Goal: Transaction & Acquisition: Obtain resource

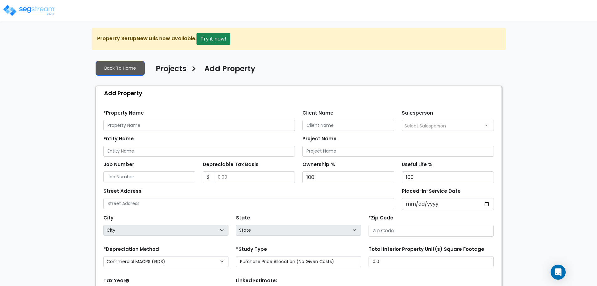
click at [37, 9] on img at bounding box center [29, 10] width 53 height 13
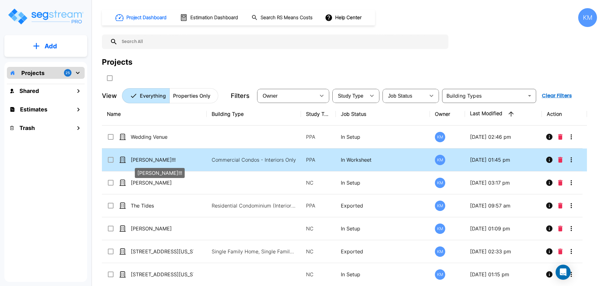
click at [189, 158] on p "Pierannunzio_REAL!!!" at bounding box center [162, 160] width 63 height 8
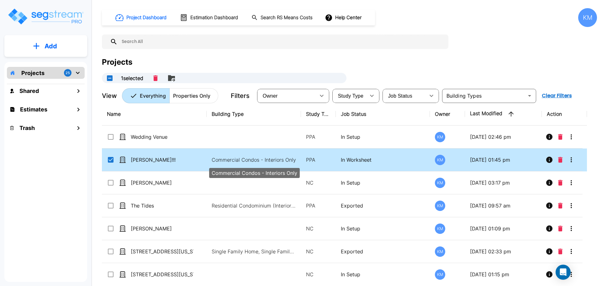
click at [235, 162] on p "Commercial Condos - Interiors Only" at bounding box center [254, 160] width 85 height 8
checkbox input "false"
click at [235, 162] on p "Commercial Condos - Interiors Only" at bounding box center [254, 160] width 85 height 8
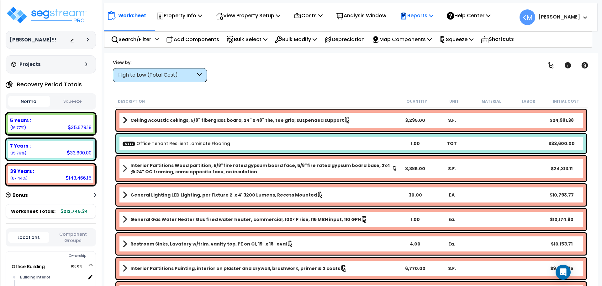
click at [433, 16] on icon at bounding box center [431, 15] width 4 height 5
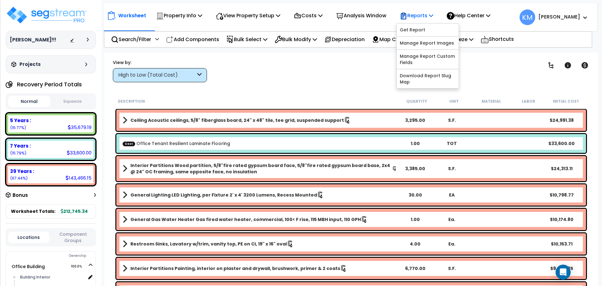
click at [430, 12] on p "Reports" at bounding box center [417, 15] width 34 height 8
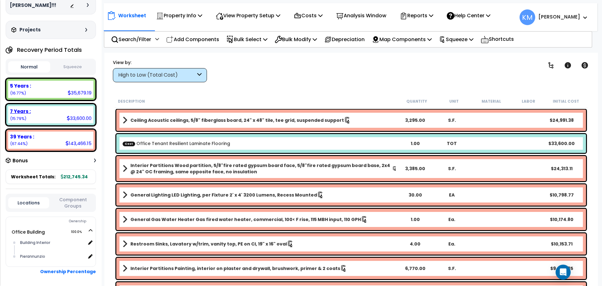
scroll to position [60, 0]
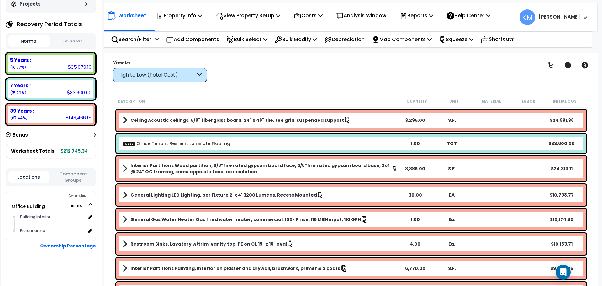
click at [69, 41] on button "Squeeze" at bounding box center [73, 41] width 42 height 11
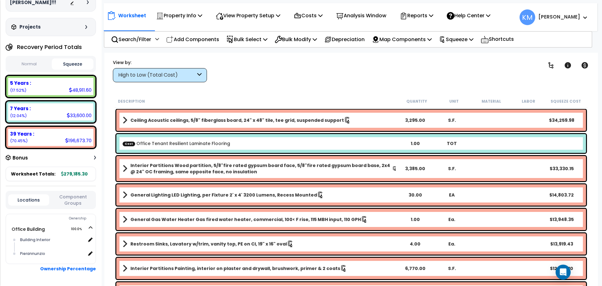
scroll to position [52, 0]
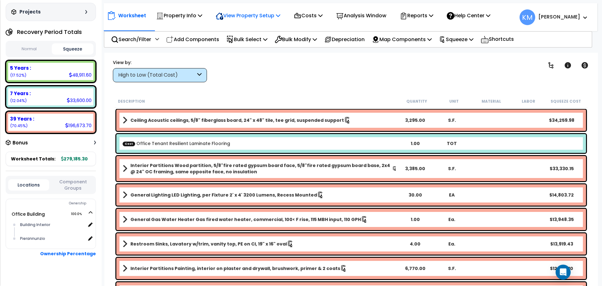
click at [202, 13] on p "View Property Setup" at bounding box center [179, 15] width 46 height 8
drag, startPoint x: 270, startPoint y: 12, endPoint x: 274, endPoint y: 12, distance: 3.8
click at [270, 12] on p "View Property Setup" at bounding box center [248, 15] width 65 height 8
click at [427, 15] on p "Reports" at bounding box center [417, 15] width 34 height 8
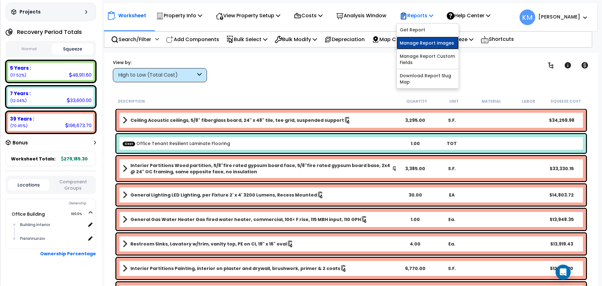
click at [447, 44] on link "Manage Report Images" at bounding box center [427, 43] width 62 height 13
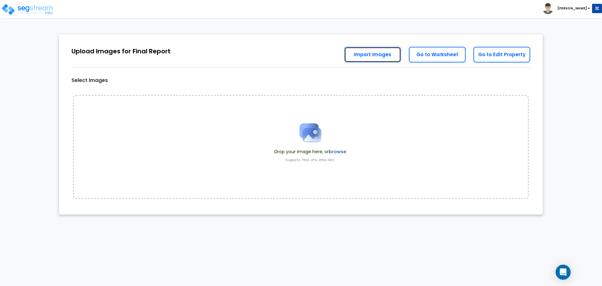
click at [380, 53] on link "Import Images" at bounding box center [372, 55] width 57 height 16
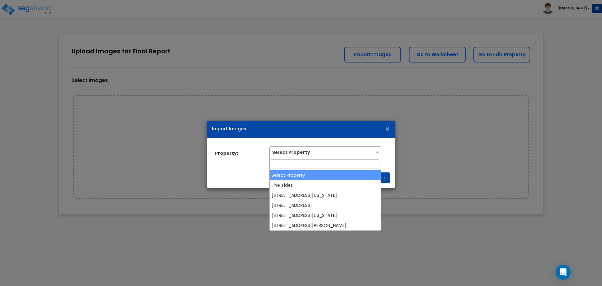
click at [347, 152] on span "Select Property" at bounding box center [325, 151] width 111 height 10
click at [353, 152] on span "Select Property" at bounding box center [325, 151] width 111 height 10
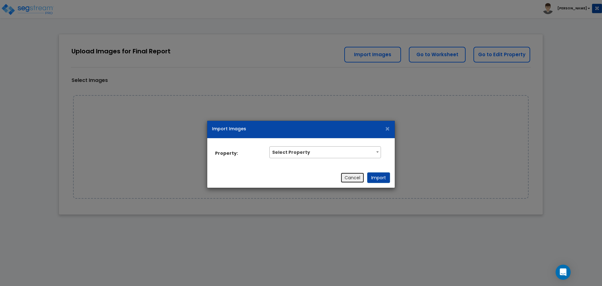
click at [353, 178] on button "Cancel" at bounding box center [352, 177] width 24 height 11
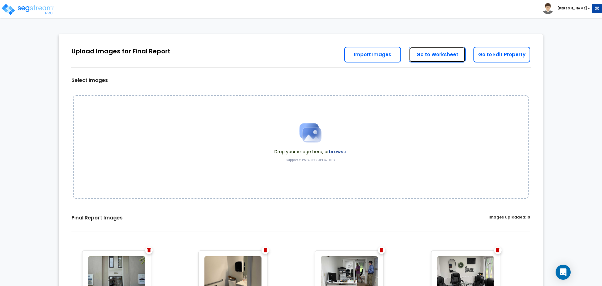
click at [438, 53] on link "Go to Worksheet" at bounding box center [437, 55] width 57 height 16
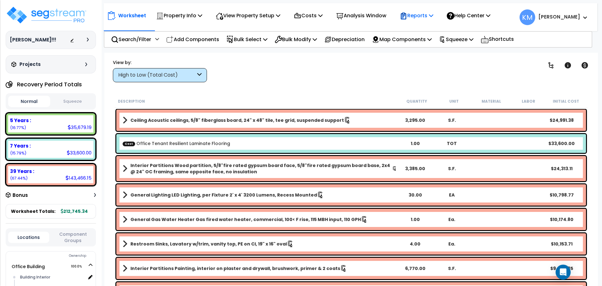
click at [433, 19] on p "Reports" at bounding box center [417, 15] width 34 height 8
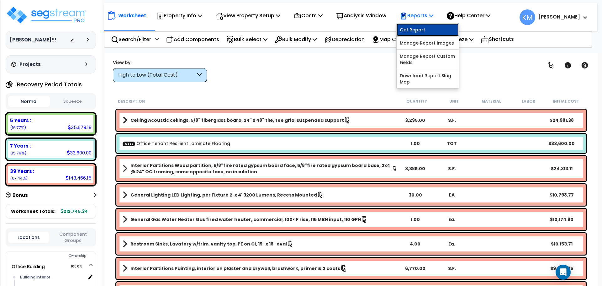
click at [421, 29] on link "Get Report" at bounding box center [427, 30] width 62 height 13
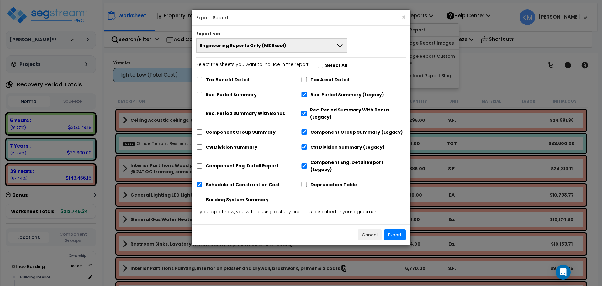
click at [278, 43] on span "Engineering Reports Only (MS Excel)" at bounding box center [243, 45] width 87 height 6
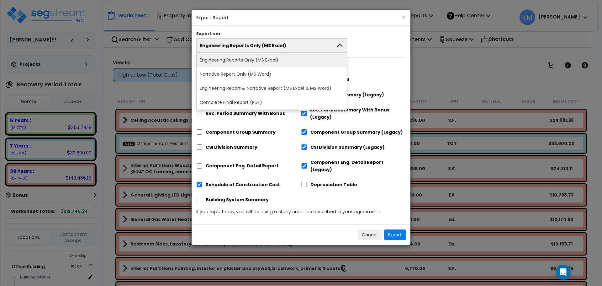
click at [276, 59] on li "Engineering Reports Only (MS Excel)" at bounding box center [272, 60] width 150 height 14
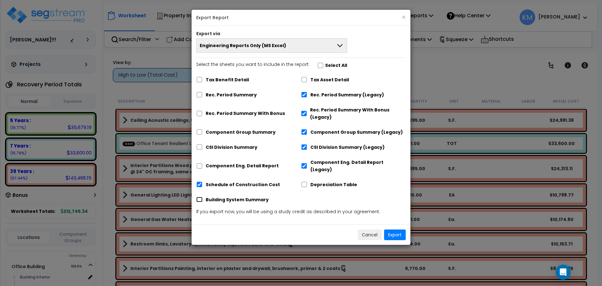
click at [202, 197] on input "Building System Summary" at bounding box center [199, 199] width 6 height 5
checkbox input "true"
click at [307, 181] on input "Depreciation Table" at bounding box center [304, 183] width 6 height 5
checkbox input "true"
drag, startPoint x: 304, startPoint y: 95, endPoint x: 304, endPoint y: 104, distance: 8.5
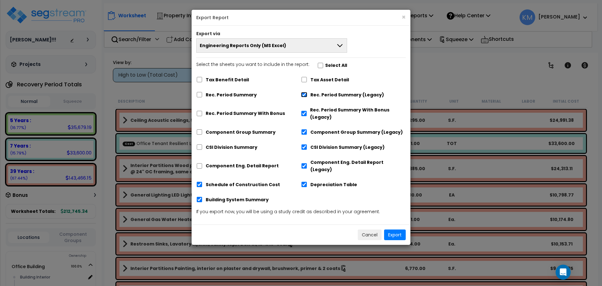
click at [304, 95] on input "Rec. Period Summary (Legacy)" at bounding box center [304, 94] width 6 height 5
checkbox input "false"
drag, startPoint x: 305, startPoint y: 108, endPoint x: 306, endPoint y: 115, distance: 6.8
click at [306, 112] on div "Rec. Period Summary With Bonus (Legacy)" at bounding box center [353, 112] width 105 height 19
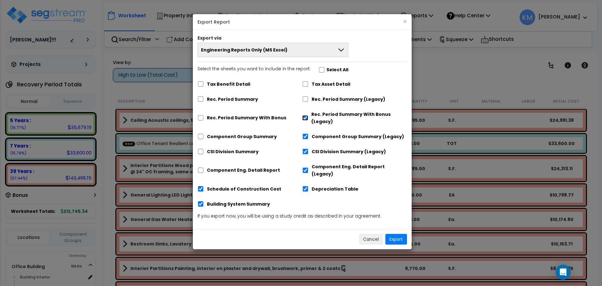
click at [306, 118] on input "Rec. Period Summary With Bonus (Legacy)" at bounding box center [305, 117] width 6 height 5
checkbox input "false"
drag, startPoint x: 306, startPoint y: 135, endPoint x: 305, endPoint y: 140, distance: 4.8
click at [305, 139] on input "Component Group Summary (Legacy)" at bounding box center [305, 136] width 6 height 5
checkbox input "false"
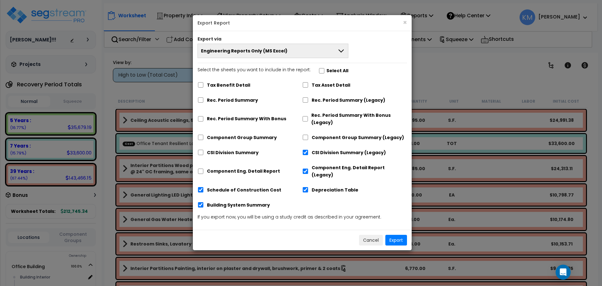
drag, startPoint x: 302, startPoint y: 146, endPoint x: 302, endPoint y: 151, distance: 4.7
click at [302, 147] on div "CSI Division Summary (Legacy)" at bounding box center [354, 152] width 105 height 12
click at [302, 154] on input "CSI Division Summary (Legacy)" at bounding box center [305, 152] width 6 height 5
checkbox input "false"
click at [307, 169] on input "Component Eng. Detail Report (Legacy)" at bounding box center [305, 171] width 6 height 5
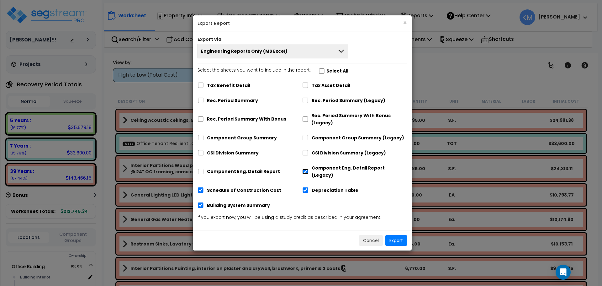
checkbox input "false"
click at [226, 168] on label "Component Eng. Detail Report" at bounding box center [243, 171] width 73 height 7
click at [204, 169] on input "Component Eng. Detail Report" at bounding box center [200, 171] width 6 height 5
checkbox input "true"
click at [220, 149] on label "CSI Division Summary" at bounding box center [233, 152] width 52 height 7
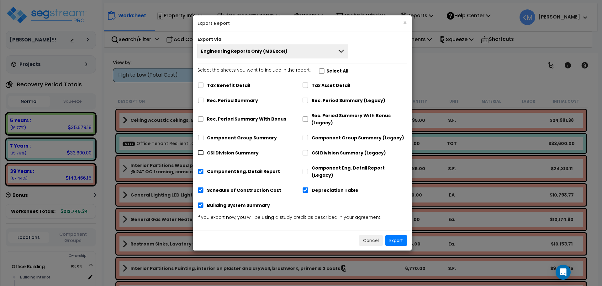
click at [204, 150] on input "CSI Division Summary" at bounding box center [200, 152] width 6 height 5
checkbox input "true"
click at [220, 140] on label "Component Group Summary" at bounding box center [242, 137] width 70 height 7
click at [204, 140] on input "Component Group Summary" at bounding box center [200, 137] width 6 height 5
checkbox input "true"
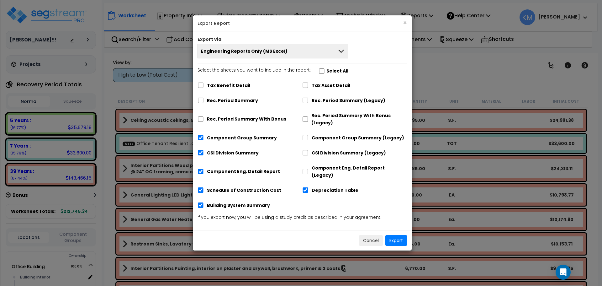
click at [220, 128] on div "Tax Benefit Detail Tax Asset Detail Rec. Period Summary Rec. Period Summary (Le…" at bounding box center [301, 146] width 209 height 135
click at [219, 102] on label "Rec. Period Summary" at bounding box center [232, 100] width 51 height 7
click at [204, 102] on input "Rec. Period Summary" at bounding box center [200, 99] width 6 height 5
checkbox input "true"
drag, startPoint x: 223, startPoint y: 118, endPoint x: 223, endPoint y: 112, distance: 6.3
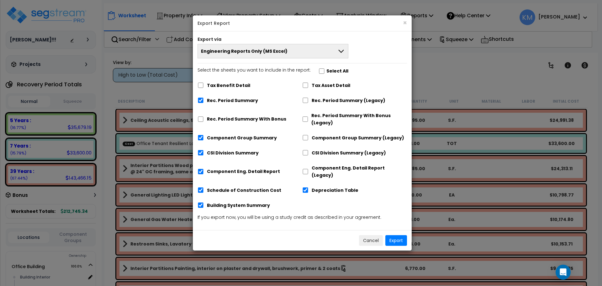
click at [223, 118] on label "Rec. Period Summary With Bonus" at bounding box center [246, 118] width 79 height 7
click at [204, 118] on input "Rec. Period Summary With Bonus" at bounding box center [200, 118] width 6 height 5
checkbox input "true"
click at [222, 82] on label "Tax Benefit Detail" at bounding box center [228, 85] width 43 height 7
click at [204, 82] on input "Tax Benefit Detail" at bounding box center [200, 84] width 6 height 5
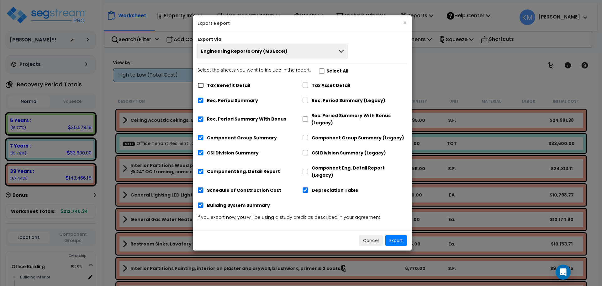
checkbox input "true"
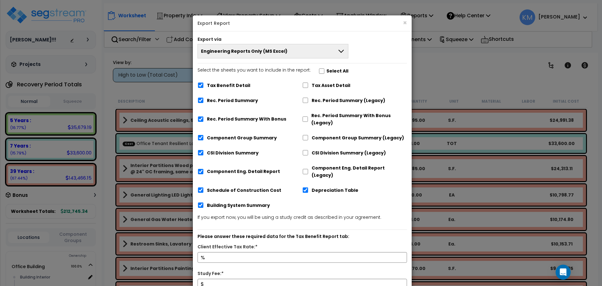
click at [321, 83] on label "Tax Asset Detail" at bounding box center [331, 85] width 39 height 7
click at [308, 83] on input "Tax Asset Detail" at bounding box center [305, 84] width 6 height 5
checkbox input "true"
drag, startPoint x: 224, startPoint y: 88, endPoint x: 230, endPoint y: 92, distance: 6.5
click at [224, 88] on label "Tax Benefit Detail" at bounding box center [228, 85] width 43 height 7
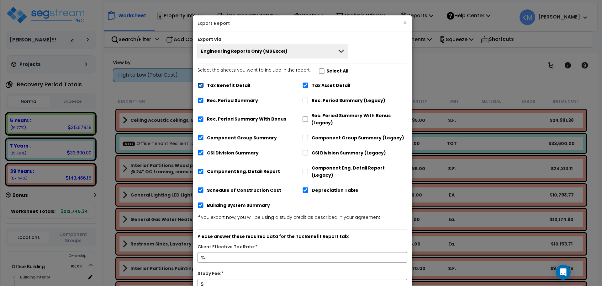
click at [204, 88] on input "Tax Benefit Detail" at bounding box center [200, 84] width 6 height 5
checkbox input "false"
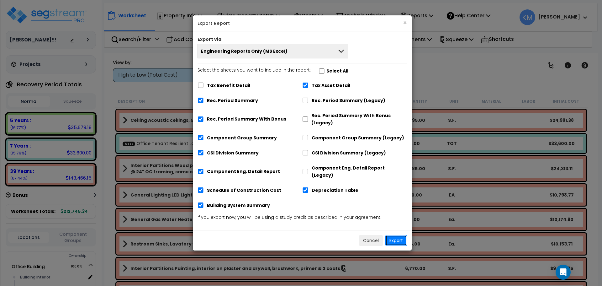
click at [396, 235] on button "Export" at bounding box center [396, 240] width 22 height 11
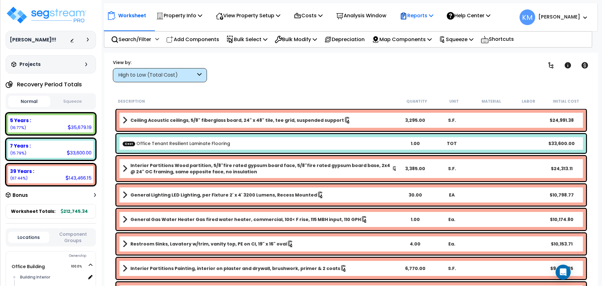
click at [423, 13] on p "Reports" at bounding box center [417, 15] width 34 height 8
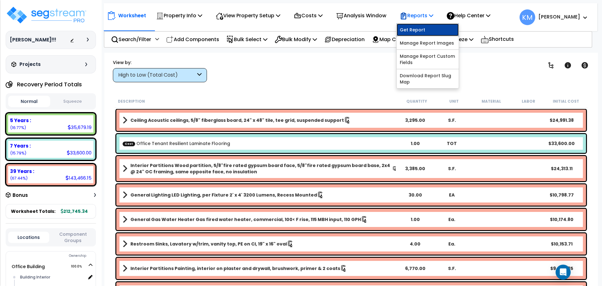
click at [433, 29] on link "Get Report" at bounding box center [427, 30] width 62 height 13
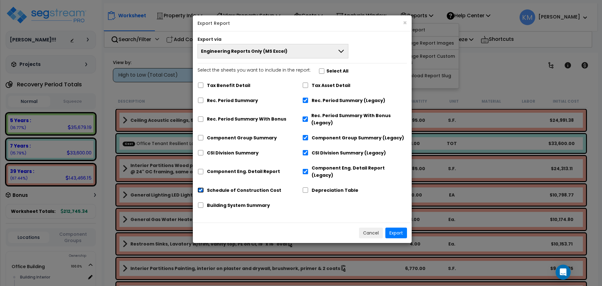
click at [202, 187] on input "Schedule of Construction Cost" at bounding box center [200, 189] width 6 height 5
checkbox input "false"
drag, startPoint x: 322, startPoint y: 97, endPoint x: 321, endPoint y: 108, distance: 11.7
click at [322, 99] on label "Rec. Period Summary (Legacy)" at bounding box center [349, 100] width 74 height 7
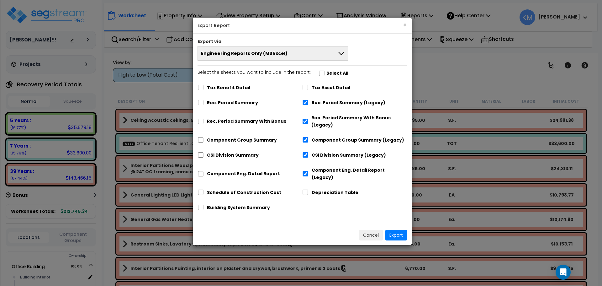
click at [320, 118] on label "Rec. Period Summary With Bonus (Legacy)" at bounding box center [359, 121] width 96 height 14
click at [308, 118] on input "Rec. Period Summary With Bonus (Legacy)" at bounding box center [305, 120] width 6 height 5
checkbox input "false"
click at [316, 105] on label "Rec. Period Summary (Legacy)" at bounding box center [349, 102] width 74 height 7
click at [308, 105] on input "Rec. Period Summary (Legacy)" at bounding box center [305, 102] width 6 height 5
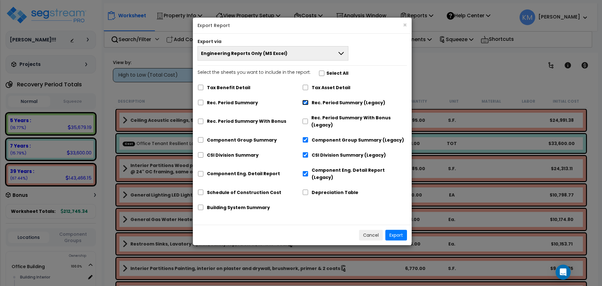
checkbox input "false"
click at [324, 154] on label "CSI Division Summary (Legacy)" at bounding box center [349, 154] width 74 height 7
click at [308, 154] on input "CSI Division Summary (Legacy)" at bounding box center [305, 154] width 6 height 5
checkbox input "false"
drag, startPoint x: 320, startPoint y: 143, endPoint x: 320, endPoint y: 151, distance: 8.1
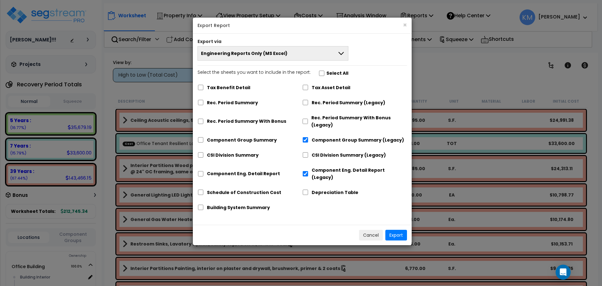
click at [320, 143] on label "Component Group Summary (Legacy)" at bounding box center [358, 139] width 92 height 7
click at [308, 142] on input "Component Group Summary (Legacy)" at bounding box center [305, 139] width 6 height 5
checkbox input "false"
click at [322, 170] on label "Component Eng. Detail Report (Legacy)" at bounding box center [359, 173] width 95 height 14
click at [308, 171] on input "Component Eng. Detail Report (Legacy)" at bounding box center [305, 173] width 6 height 5
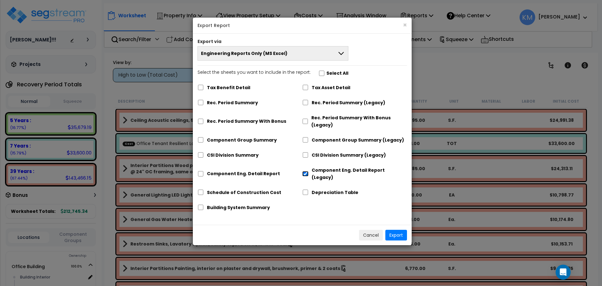
checkbox input "false"
click at [218, 103] on label "Rec. Period Summary" at bounding box center [232, 102] width 51 height 7
click at [204, 103] on input "Rec. Period Summary" at bounding box center [200, 102] width 6 height 5
click at [218, 103] on label "Rec. Period Summary" at bounding box center [232, 102] width 51 height 7
click at [204, 103] on input "Rec. Period Summary" at bounding box center [200, 102] width 6 height 5
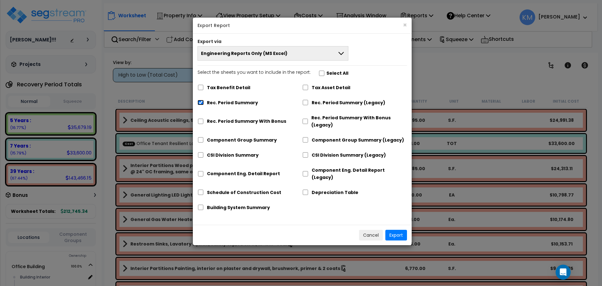
checkbox input "false"
click at [225, 123] on label "Rec. Period Summary With Bonus" at bounding box center [246, 121] width 79 height 7
click at [204, 123] on input "Rec. Period Summary With Bonus" at bounding box center [200, 120] width 6 height 5
checkbox input "true"
click at [237, 102] on label "Rec. Period Summary" at bounding box center [232, 102] width 51 height 7
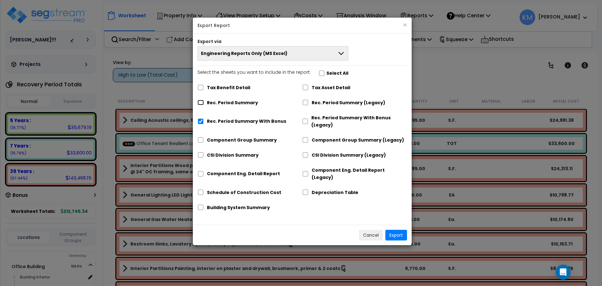
click at [204, 102] on input "Rec. Period Summary" at bounding box center [200, 102] width 6 height 5
click at [241, 102] on label "Rec. Period Summary" at bounding box center [232, 102] width 51 height 7
click at [204, 102] on input "Rec. Period Summary" at bounding box center [200, 102] width 6 height 5
checkbox input "false"
click at [334, 90] on label "Tax Asset Detail" at bounding box center [331, 87] width 39 height 7
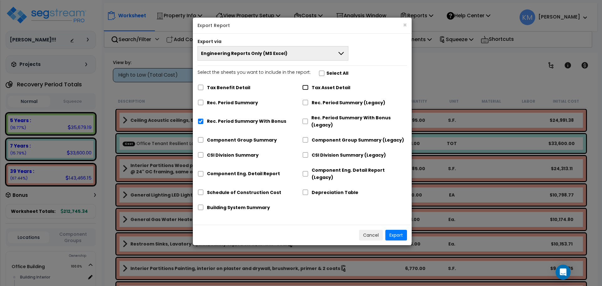
click at [308, 90] on input "Tax Asset Detail" at bounding box center [305, 87] width 6 height 5
checkbox input "true"
click at [222, 140] on label "Component Group Summary" at bounding box center [242, 139] width 70 height 7
click at [204, 140] on input "Component Group Summary" at bounding box center [200, 139] width 6 height 5
checkbox input "true"
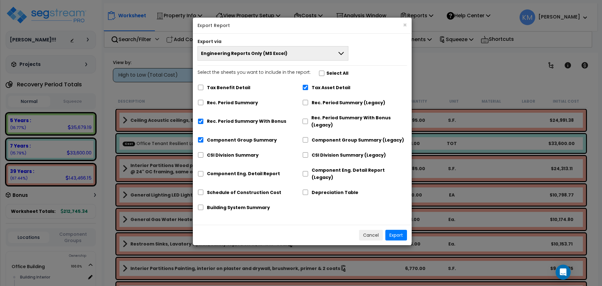
click at [231, 157] on label "CSI Division Summary" at bounding box center [233, 154] width 52 height 7
click at [204, 157] on input "CSI Division Summary" at bounding box center [200, 154] width 6 height 5
checkbox input "true"
click at [223, 170] on label "Component Eng. Detail Report" at bounding box center [243, 173] width 73 height 7
click at [204, 171] on input "Component Eng. Detail Report" at bounding box center [200, 173] width 6 height 5
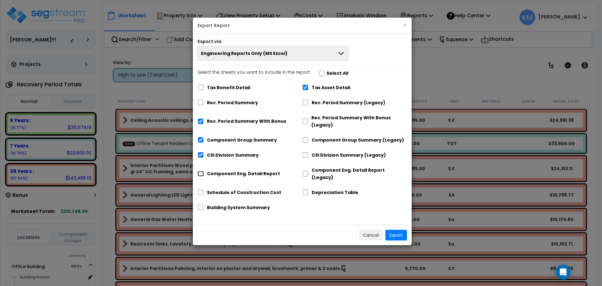
checkbox input "true"
click at [245, 189] on label "Schedule of Construction Cost" at bounding box center [244, 192] width 74 height 7
click at [204, 189] on input "Schedule of Construction Cost" at bounding box center [200, 191] width 6 height 5
click at [245, 189] on label "Schedule of Construction Cost" at bounding box center [244, 192] width 74 height 7
click at [204, 189] on input "Schedule of Construction Cost" at bounding box center [200, 191] width 6 height 5
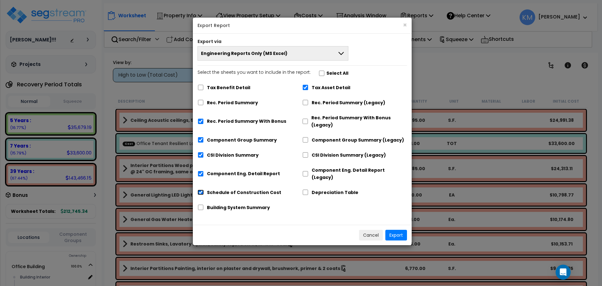
checkbox input "false"
click at [333, 189] on label "Depreciation Table" at bounding box center [335, 192] width 47 height 7
click at [308, 189] on input "Depreciation Table" at bounding box center [305, 191] width 6 height 5
checkbox input "true"
drag, startPoint x: 246, startPoint y: 200, endPoint x: 255, endPoint y: 194, distance: 10.8
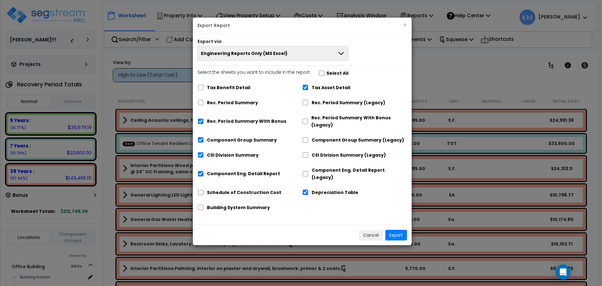
click at [246, 204] on label "Building System Summary" at bounding box center [238, 207] width 63 height 7
click at [204, 204] on input "Building System Summary" at bounding box center [200, 206] width 6 height 5
click at [253, 204] on label "Building System Summary" at bounding box center [238, 207] width 63 height 7
click at [204, 204] on input "Building System Summary" at bounding box center [200, 206] width 6 height 5
checkbox input "false"
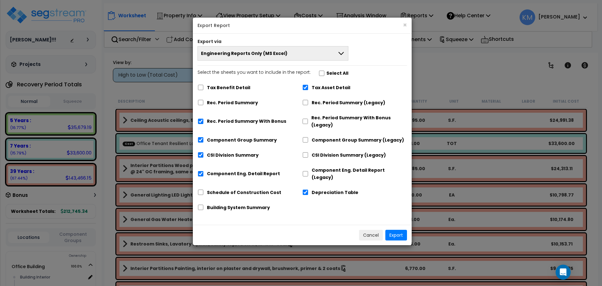
click at [290, 58] on button "Engineering Reports Only (MS Excel)" at bounding box center [272, 53] width 151 height 14
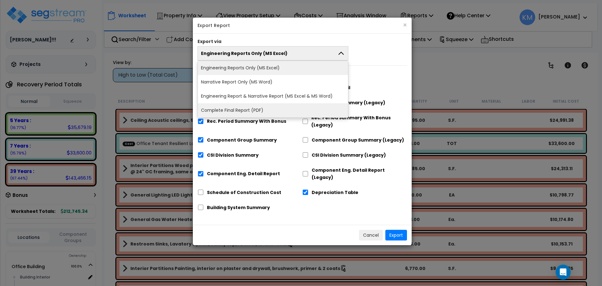
click at [268, 108] on li "Complete Final Report (PDF)" at bounding box center [273, 110] width 150 height 14
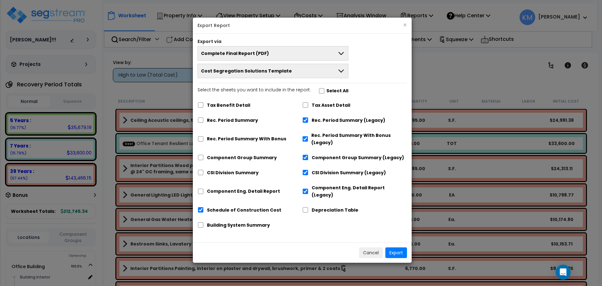
click at [328, 49] on button "Complete Final Report (PDF)" at bounding box center [272, 53] width 151 height 14
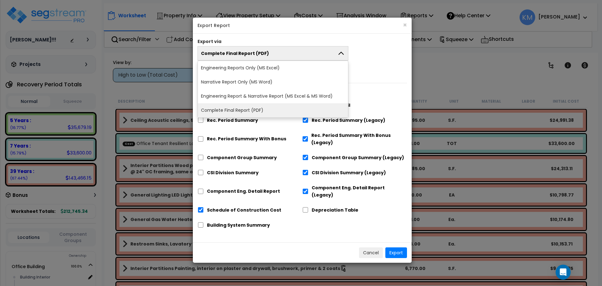
click at [377, 67] on div "Complete Final Report (PDF) Engineering Reports Only (MS Excel) Narrative Repor…" at bounding box center [302, 62] width 219 height 32
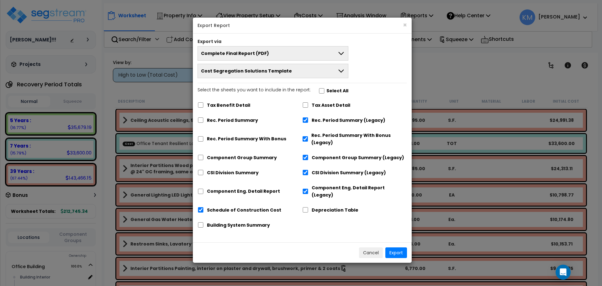
click at [337, 73] on icon at bounding box center [341, 71] width 8 height 8
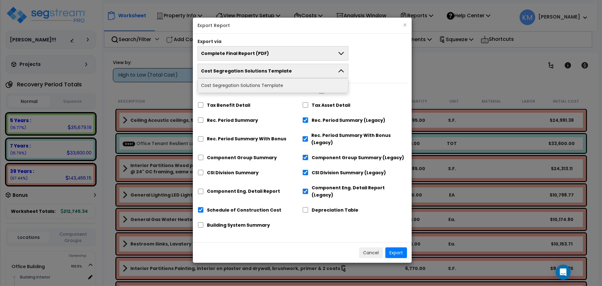
click at [284, 85] on li "Cost Segregation Solutions Template" at bounding box center [273, 85] width 150 height 14
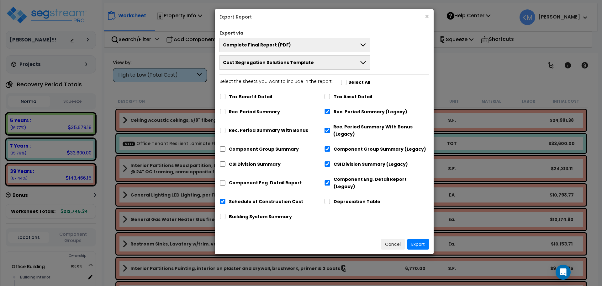
drag, startPoint x: 302, startPoint y: 20, endPoint x: 340, endPoint y: 18, distance: 38.9
click at [323, 11] on div "× Export Report" at bounding box center [324, 17] width 219 height 16
click at [428, 18] on button "×" at bounding box center [427, 16] width 4 height 7
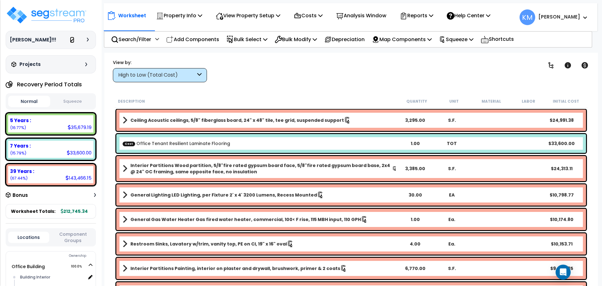
click at [72, 41] on icon at bounding box center [72, 40] width 4 height 4
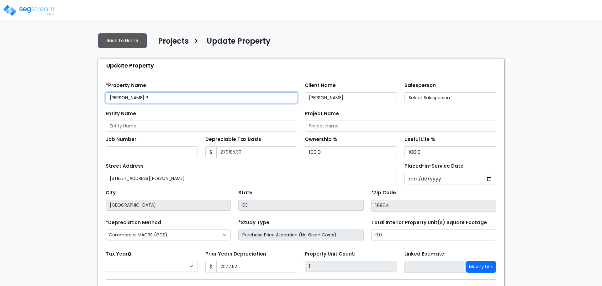
type input "279,185.30"
type input "21,177.52"
select select "2024"
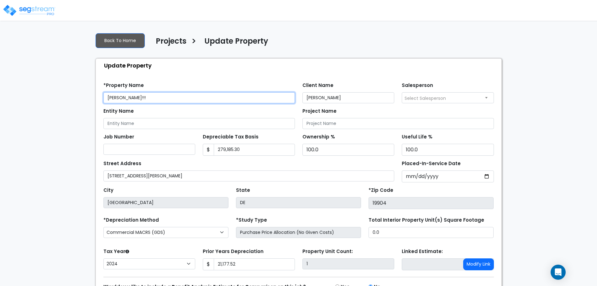
drag, startPoint x: 186, startPoint y: 95, endPoint x: 157, endPoint y: 100, distance: 28.7
click at [157, 100] on input "[PERSON_NAME]!!!" at bounding box center [198, 97] width 191 height 11
drag, startPoint x: 176, startPoint y: 98, endPoint x: 50, endPoint y: 102, distance: 126.1
click at [50, 102] on div "We are Building your Property. So please grab a coffee and let us do the heavy …" at bounding box center [298, 174] width 597 height 293
type input "[PERSON_NAME]"
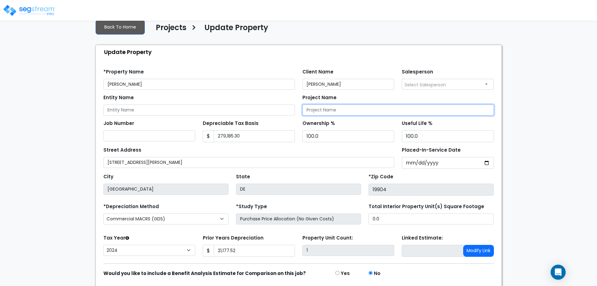
scroll to position [35, 0]
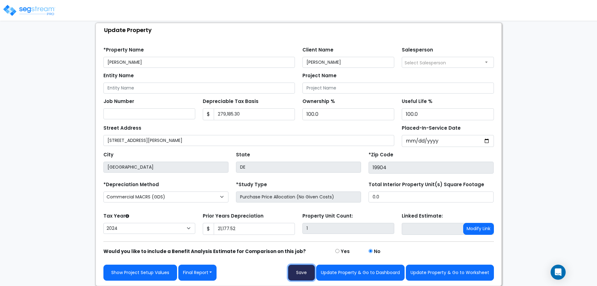
click at [298, 273] on button "Save" at bounding box center [301, 272] width 27 height 16
type input "21177.52"
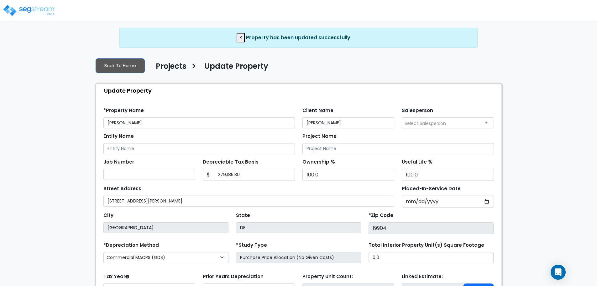
select select "2024"
click at [101, 63] on link "Back To Home" at bounding box center [120, 65] width 49 height 15
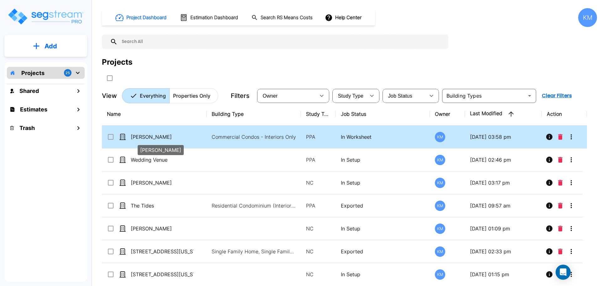
click at [193, 137] on p "[PERSON_NAME]" at bounding box center [162, 137] width 63 height 8
checkbox input "true"
click at [193, 137] on p "[PERSON_NAME]" at bounding box center [162, 137] width 63 height 8
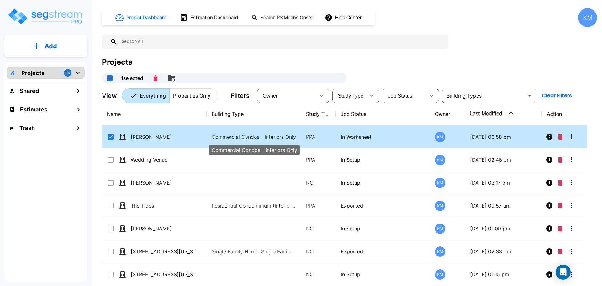
click at [219, 137] on p "Commercial Condos - Interiors Only" at bounding box center [254, 137] width 85 height 8
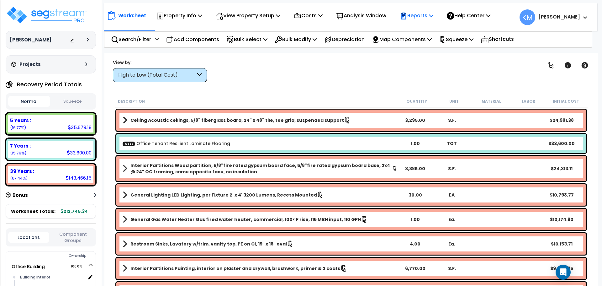
click at [433, 16] on p "Reports" at bounding box center [417, 15] width 34 height 8
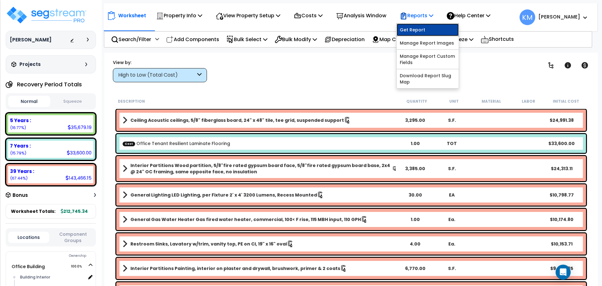
click at [437, 28] on link "Get Report" at bounding box center [427, 30] width 62 height 13
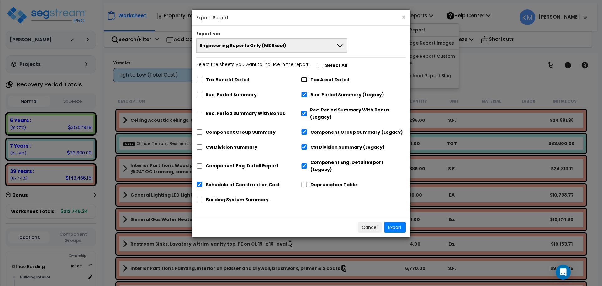
drag, startPoint x: 304, startPoint y: 79, endPoint x: 304, endPoint y: 82, distance: 3.8
click at [304, 79] on input "Tax Asset Detail" at bounding box center [304, 79] width 6 height 5
checkbox input "true"
click at [307, 95] on input "Rec. Period Summary (Legacy)" at bounding box center [304, 94] width 6 height 5
checkbox input "false"
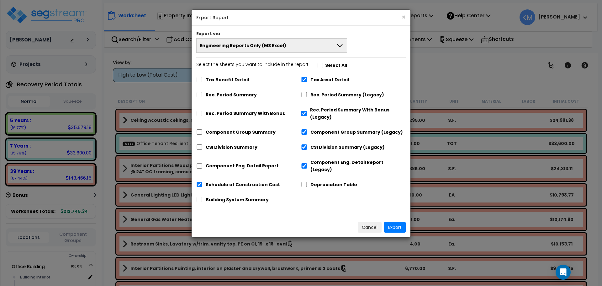
drag, startPoint x: 308, startPoint y: 113, endPoint x: 308, endPoint y: 118, distance: 5.0
click at [308, 116] on div "Rec. Period Summary With Bonus (Legacy)" at bounding box center [353, 112] width 105 height 19
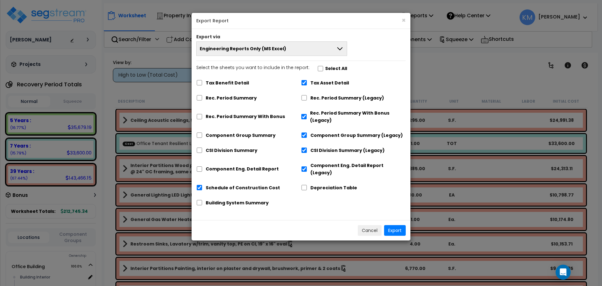
drag, startPoint x: 307, startPoint y: 132, endPoint x: 307, endPoint y: 140, distance: 8.5
click at [307, 134] on div "Component Group Summary (Legacy)" at bounding box center [353, 135] width 105 height 12
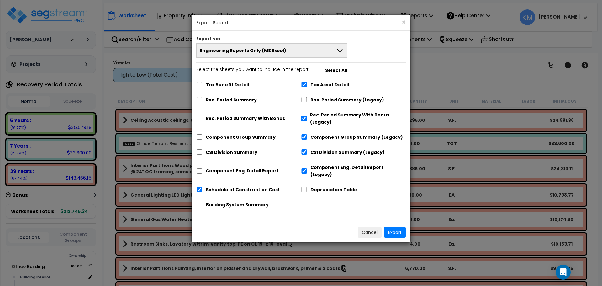
drag, startPoint x: 307, startPoint y: 141, endPoint x: 304, endPoint y: 137, distance: 4.5
click at [307, 141] on div "Component Group Summary (Legacy)" at bounding box center [353, 136] width 105 height 12
drag, startPoint x: 301, startPoint y: 123, endPoint x: 303, endPoint y: 132, distance: 8.7
click at [301, 123] on div "Rec. Period Summary With Bonus (Legacy)" at bounding box center [353, 117] width 105 height 19
drag, startPoint x: 303, startPoint y: 135, endPoint x: 303, endPoint y: 123, distance: 11.9
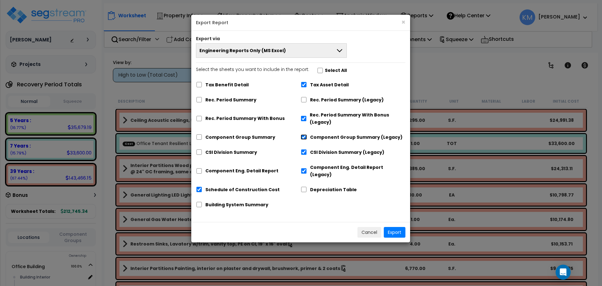
click at [303, 135] on input "Component Group Summary (Legacy)" at bounding box center [304, 136] width 6 height 5
checkbox input "false"
click at [303, 118] on input "Rec. Period Summary With Bonus (Legacy)" at bounding box center [304, 118] width 6 height 5
checkbox input "false"
drag, startPoint x: 307, startPoint y: 151, endPoint x: 304, endPoint y: 158, distance: 7.9
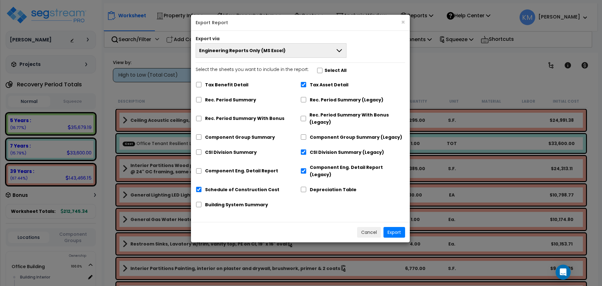
click at [306, 151] on div "CSI Division Summary (Legacy)" at bounding box center [352, 151] width 105 height 12
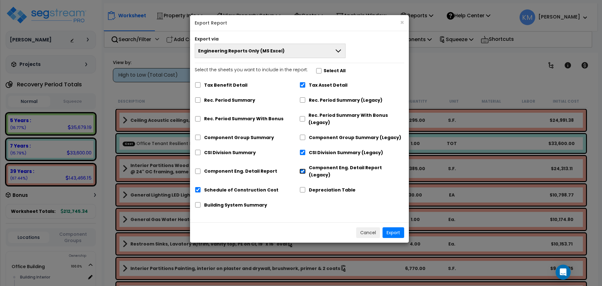
click at [303, 168] on input "Component Eng. Detail Report (Legacy)" at bounding box center [302, 170] width 6 height 5
checkbox input "false"
click at [300, 154] on input "CSI Division Summary (Legacy)" at bounding box center [302, 152] width 6 height 5
checkbox input "false"
click at [198, 119] on input "Rec. Period Summary With Bonus" at bounding box center [198, 118] width 6 height 5
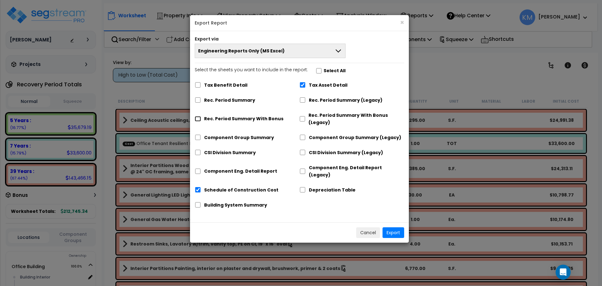
checkbox input "true"
drag, startPoint x: 225, startPoint y: 139, endPoint x: 220, endPoint y: 145, distance: 7.6
click at [225, 139] on label "Component Group Summary" at bounding box center [239, 137] width 70 height 7
click at [201, 139] on input "Component Group Summary" at bounding box center [198, 136] width 6 height 5
checkbox input "true"
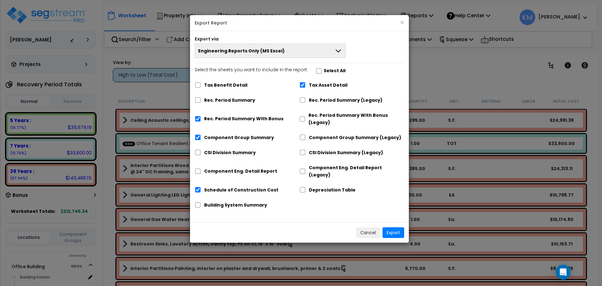
click at [218, 153] on label "CSI Division Summary" at bounding box center [230, 152] width 52 height 7
click at [201, 153] on input "CSI Division Summary" at bounding box center [198, 152] width 6 height 5
checkbox input "true"
click at [219, 167] on label "Component Eng. Detail Report" at bounding box center [240, 170] width 73 height 7
click at [201, 168] on input "Component Eng. Detail Report" at bounding box center [198, 170] width 6 height 5
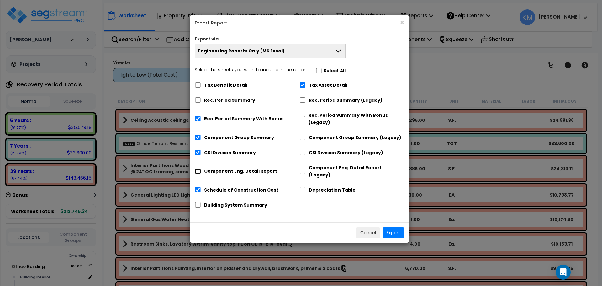
checkbox input "true"
click at [252, 186] on label "Schedule of Construction Cost" at bounding box center [241, 189] width 74 height 7
click at [201, 187] on input "Schedule of Construction Cost" at bounding box center [198, 189] width 6 height 5
checkbox input "false"
click at [336, 186] on label "Depreciation Table" at bounding box center [332, 189] width 47 height 7
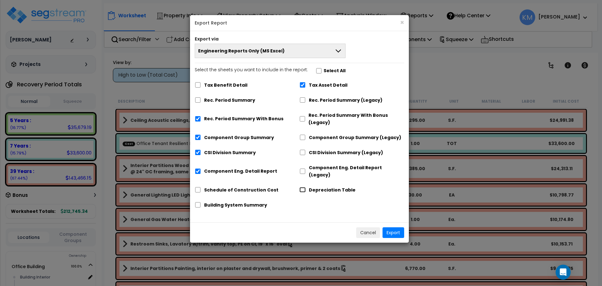
click at [306, 187] on input "Depreciation Table" at bounding box center [302, 189] width 6 height 5
checkbox input "true"
click at [227, 201] on label "Building System Summary" at bounding box center [235, 204] width 63 height 7
click at [201, 202] on input "Building System Summary" at bounding box center [198, 204] width 6 height 5
click at [222, 201] on label "Building System Summary" at bounding box center [235, 204] width 63 height 7
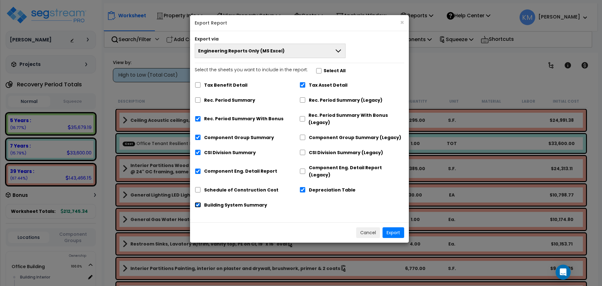
click at [201, 202] on input "Building System Summary" at bounding box center [198, 204] width 6 height 5
checkbox input "false"
click at [284, 47] on button "Engineering Reports Only (MS Excel)" at bounding box center [270, 51] width 151 height 14
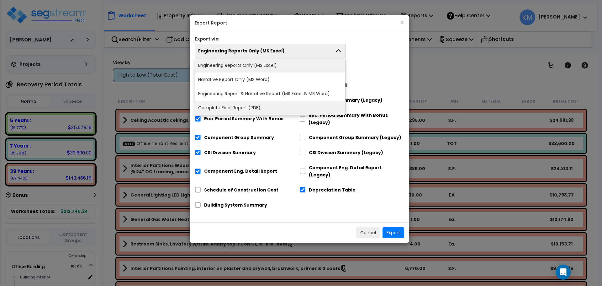
click at [249, 106] on li "Complete Final Report (PDF)" at bounding box center [270, 108] width 150 height 14
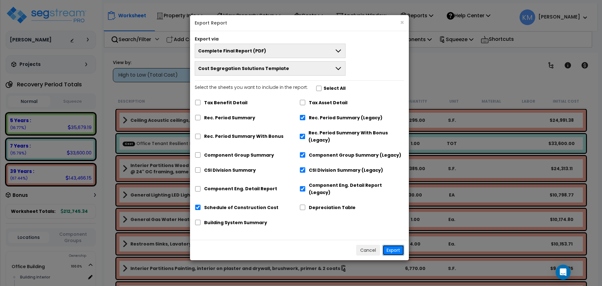
click at [395, 244] on button "Export" at bounding box center [393, 249] width 22 height 11
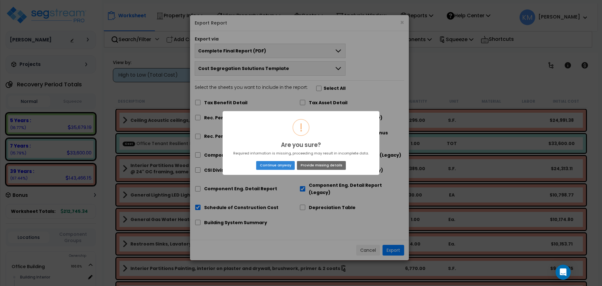
click at [317, 166] on button "Provide missing details" at bounding box center [321, 165] width 49 height 9
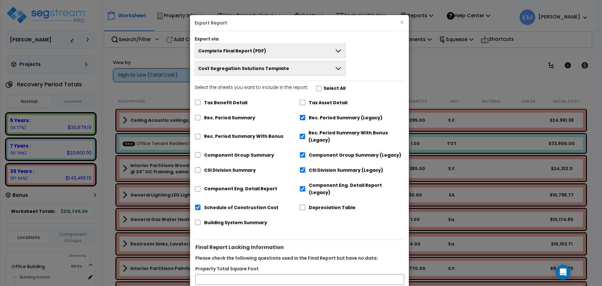
scroll to position [127, 0]
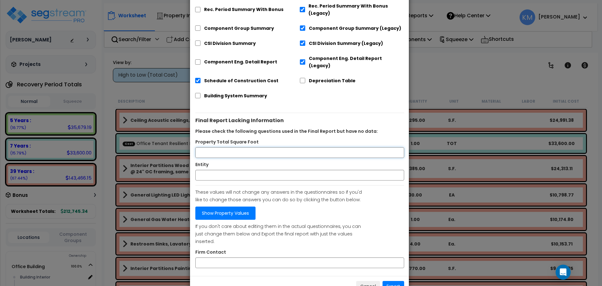
click at [245, 147] on input "Property Total Square Foot" at bounding box center [299, 152] width 209 height 11
click at [278, 172] on input "Entity" at bounding box center [299, 175] width 209 height 11
click at [249, 152] on div "Final Report Lacking Information Please check the following questions used in t…" at bounding box center [299, 190] width 209 height 155
click at [251, 147] on input "Property Total Square Foot" at bounding box center [299, 152] width 209 height 11
drag, startPoint x: 253, startPoint y: 166, endPoint x: 251, endPoint y: 152, distance: 14.6
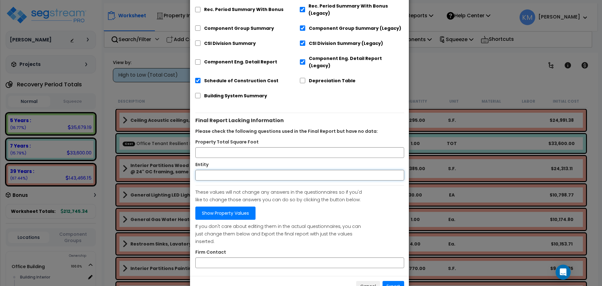
click at [253, 170] on input "Entity" at bounding box center [299, 175] width 209 height 11
drag, startPoint x: 253, startPoint y: 144, endPoint x: 254, endPoint y: 157, distance: 13.5
click at [253, 147] on input "Property Total Square Foot" at bounding box center [299, 152] width 209 height 11
click at [254, 161] on div "Entity" at bounding box center [300, 165] width 218 height 9
click at [254, 257] on input "Firm Contact" at bounding box center [299, 262] width 209 height 11
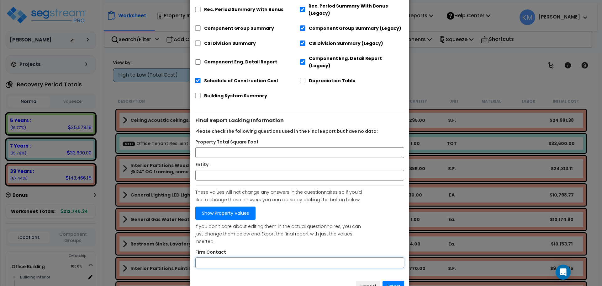
type input "[PERSON_NAME]"
click at [274, 147] on input "Property Total Square Foot" at bounding box center [299, 152] width 209 height 11
type input "3408"
click at [257, 170] on input "Entity" at bounding box center [299, 175] width 209 height 11
click at [392, 281] on button "Export" at bounding box center [393, 286] width 22 height 11
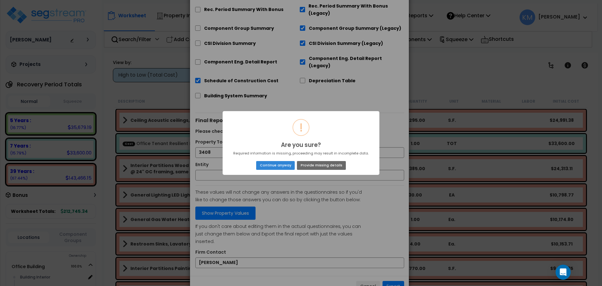
click at [330, 167] on button "Provide missing details" at bounding box center [321, 165] width 49 height 9
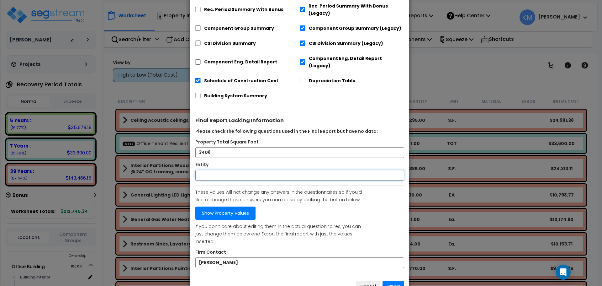
click at [236, 170] on input "Entity" at bounding box center [299, 175] width 209 height 11
click at [391, 281] on button "Export" at bounding box center [393, 286] width 22 height 11
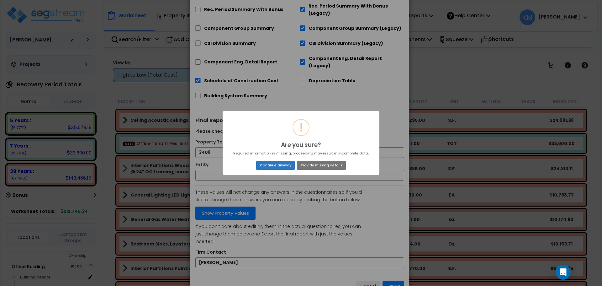
click at [281, 167] on button "Continue anyway" at bounding box center [275, 165] width 39 height 9
